Goal: Information Seeking & Learning: Learn about a topic

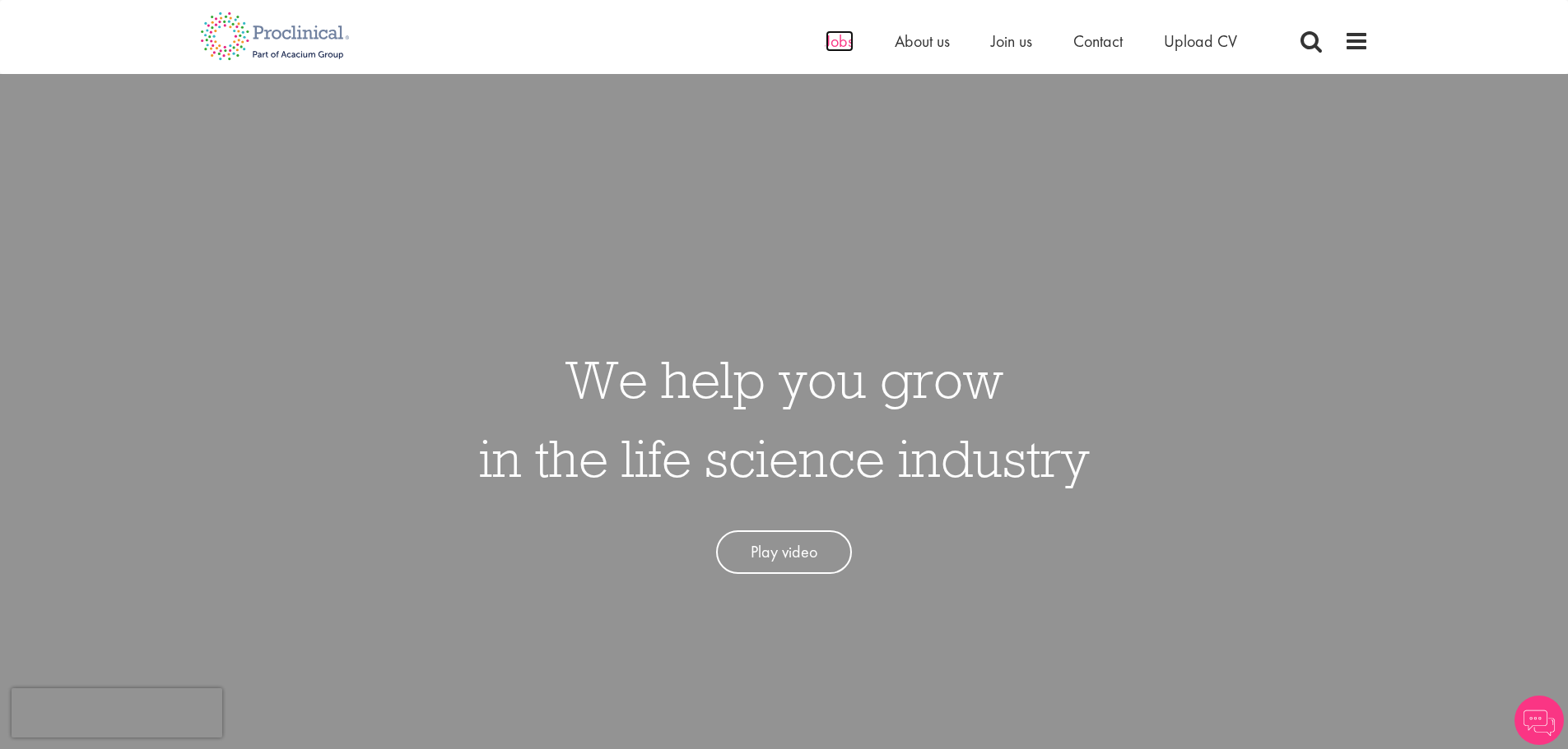
click at [837, 41] on span "Jobs" at bounding box center [839, 41] width 28 height 22
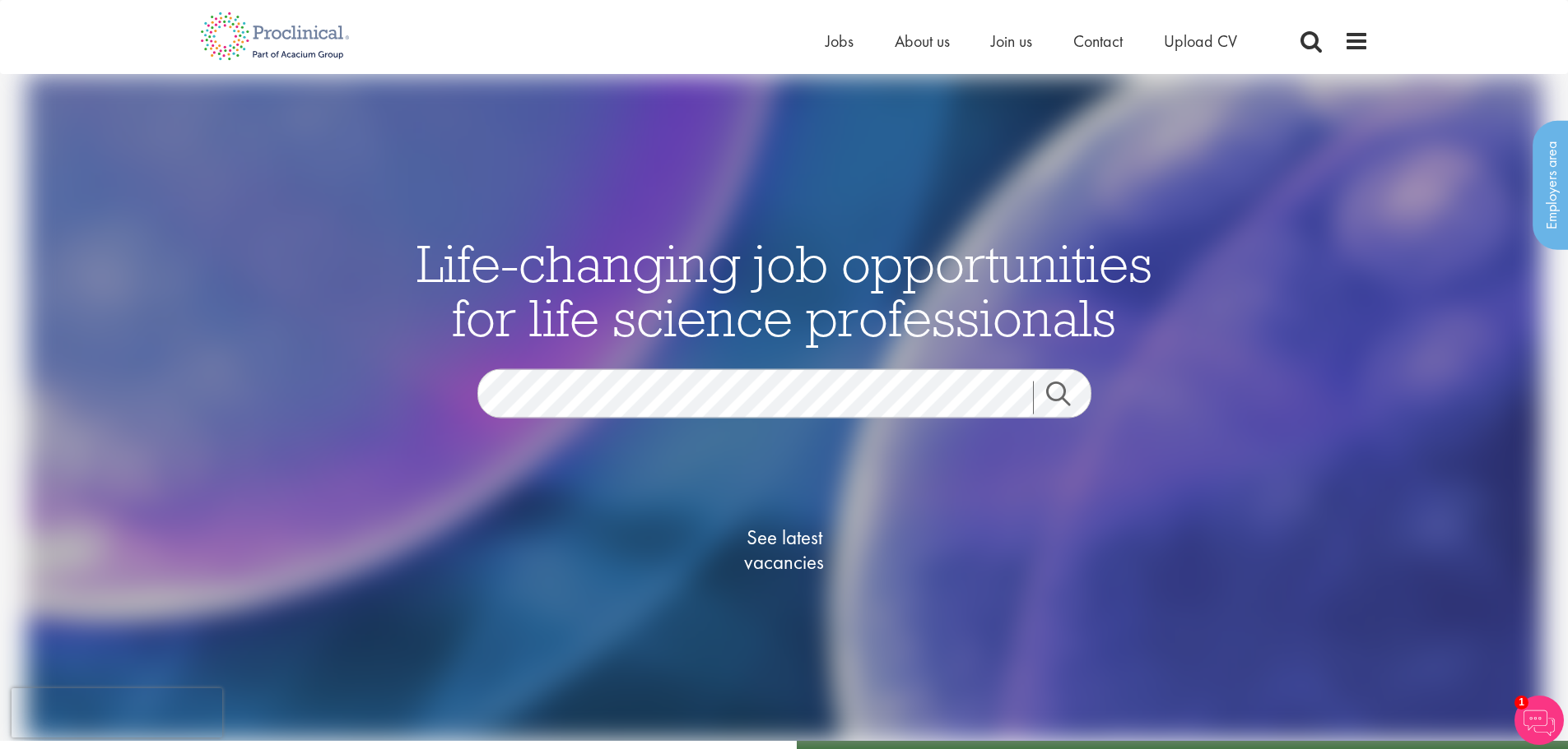
click at [822, 35] on div "Home Jobs About us Join us Contact Upload CV" at bounding box center [778, 30] width 1181 height 61
click at [827, 41] on span "Jobs" at bounding box center [839, 41] width 28 height 22
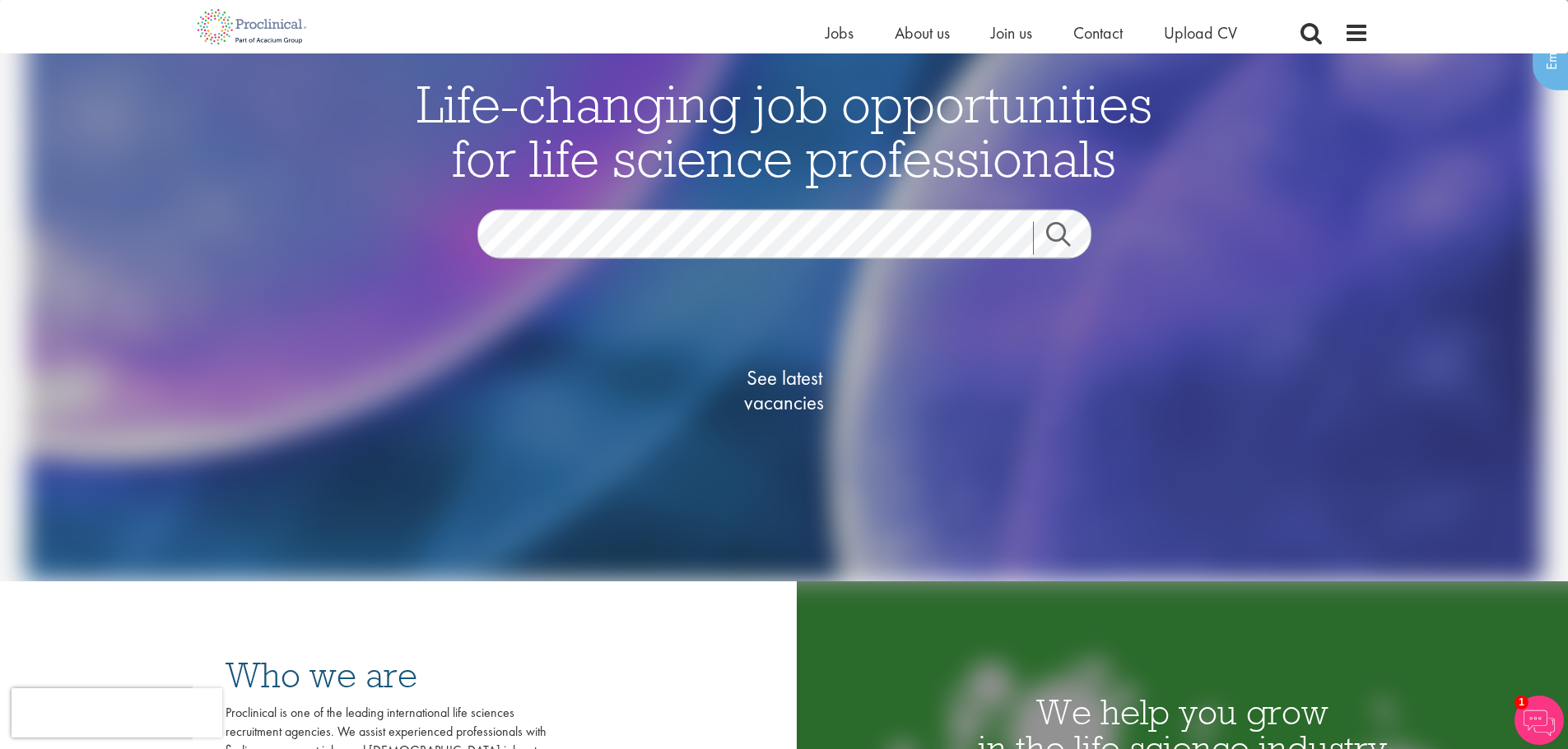
scroll to position [493, 0]
